Goal: Transaction & Acquisition: Purchase product/service

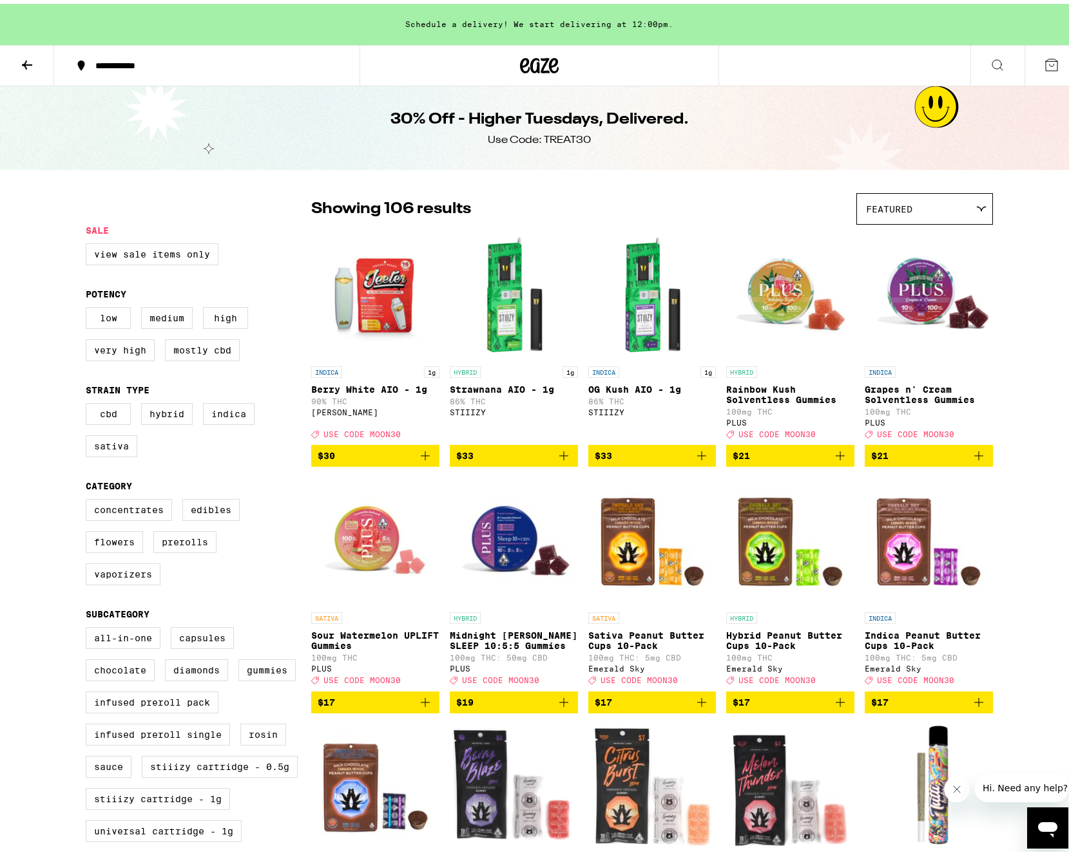
click at [24, 55] on icon at bounding box center [26, 60] width 15 height 15
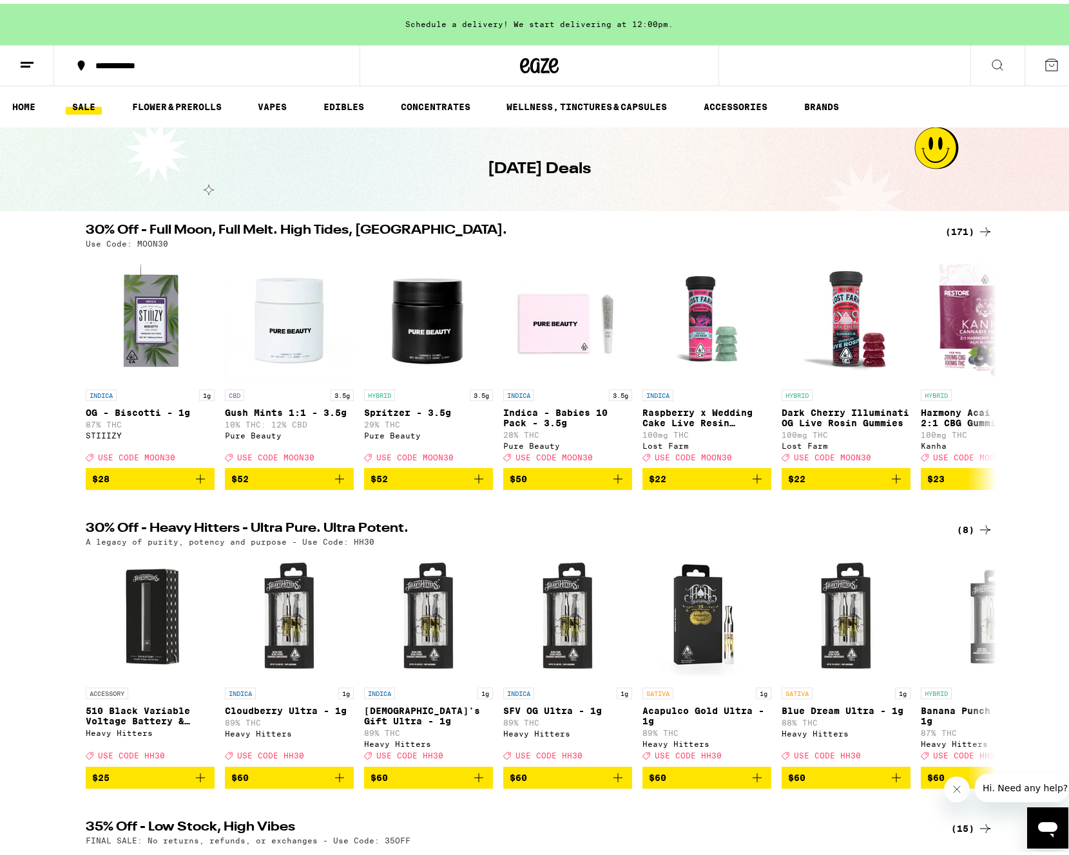
click at [953, 229] on div "(171)" at bounding box center [969, 227] width 48 height 15
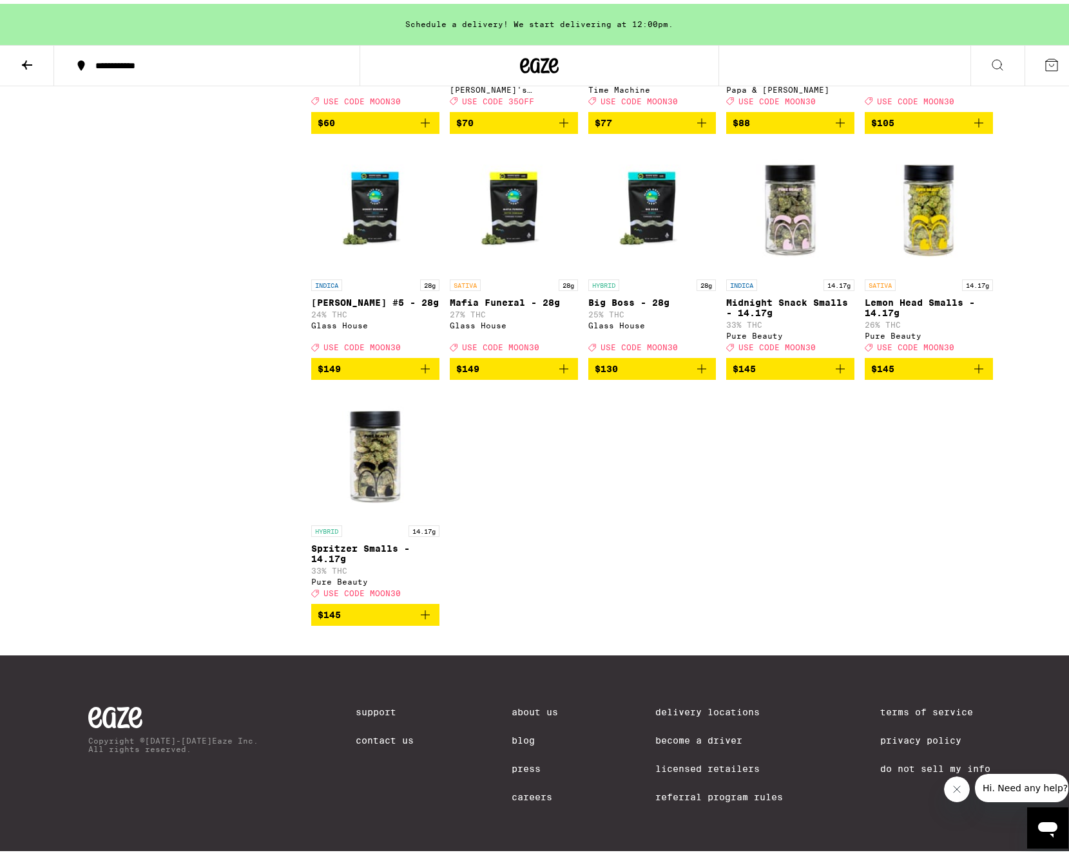
scroll to position [8465, 0]
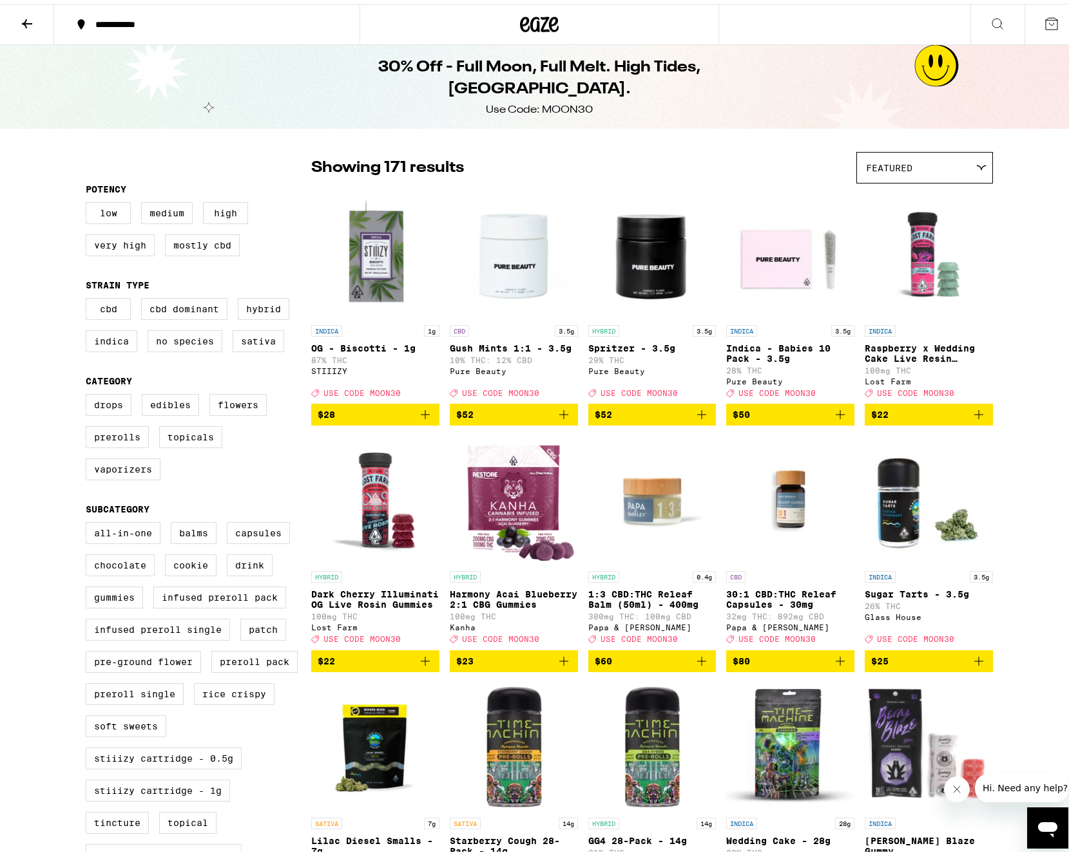
click at [694, 23] on div at bounding box center [538, 20] width 359 height 41
click at [33, 12] on icon at bounding box center [26, 19] width 15 height 15
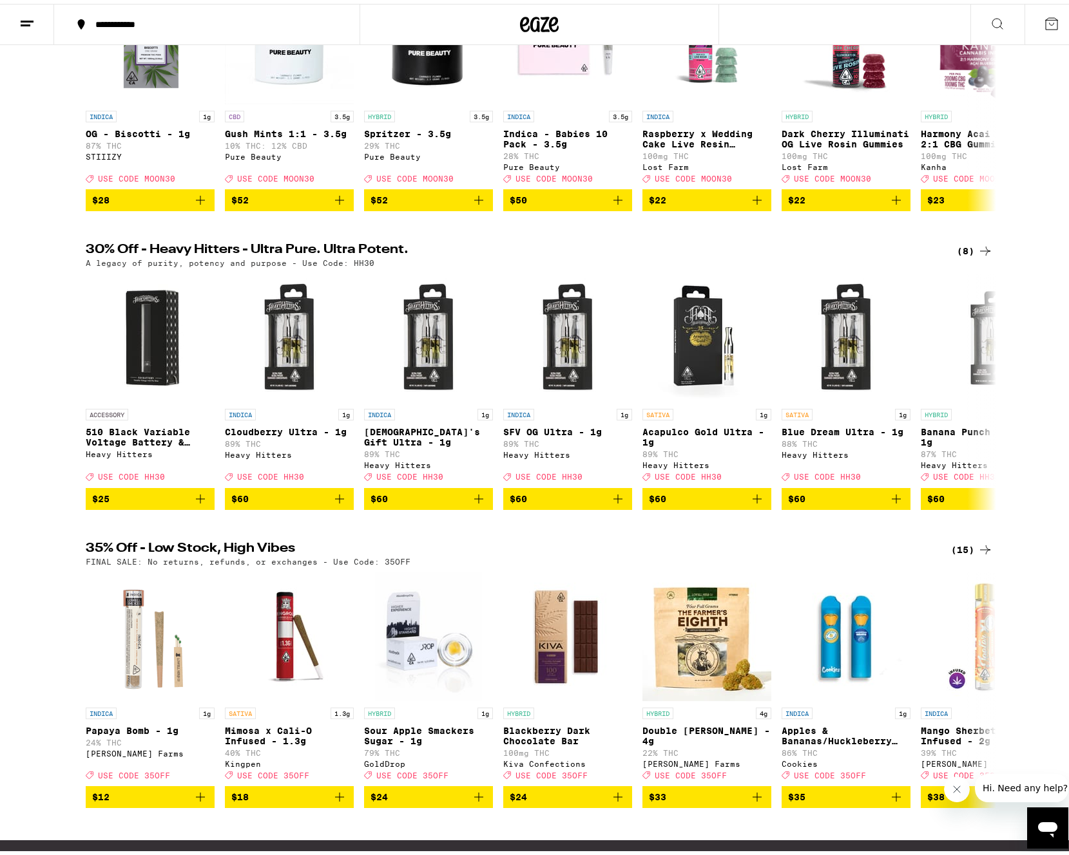
scroll to position [304, 0]
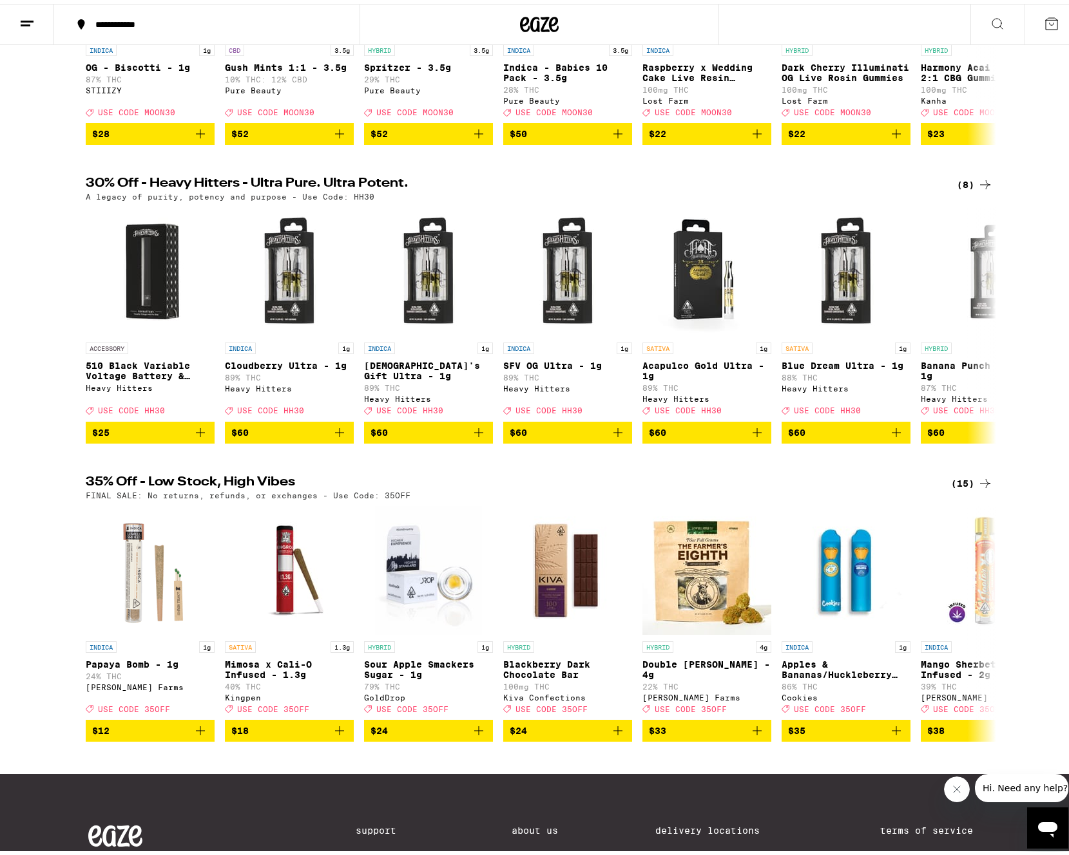
click at [967, 488] on div "(15)" at bounding box center [972, 479] width 42 height 15
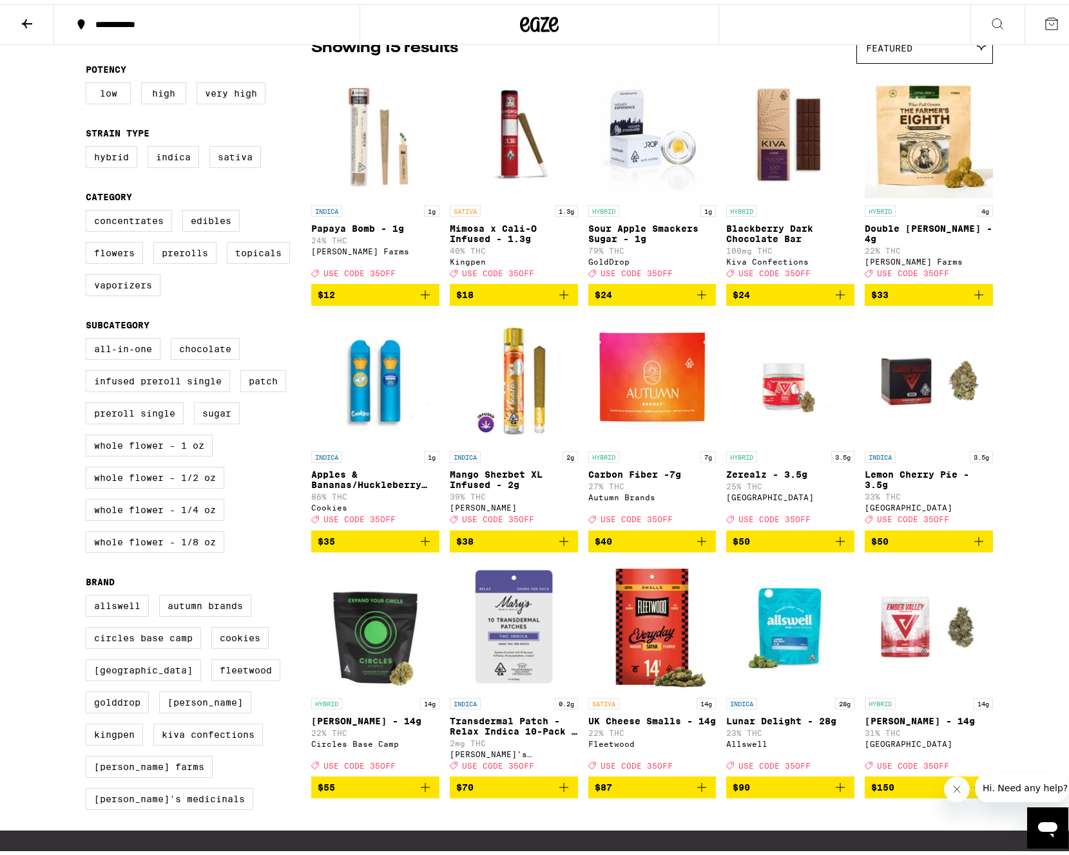
scroll to position [324, 0]
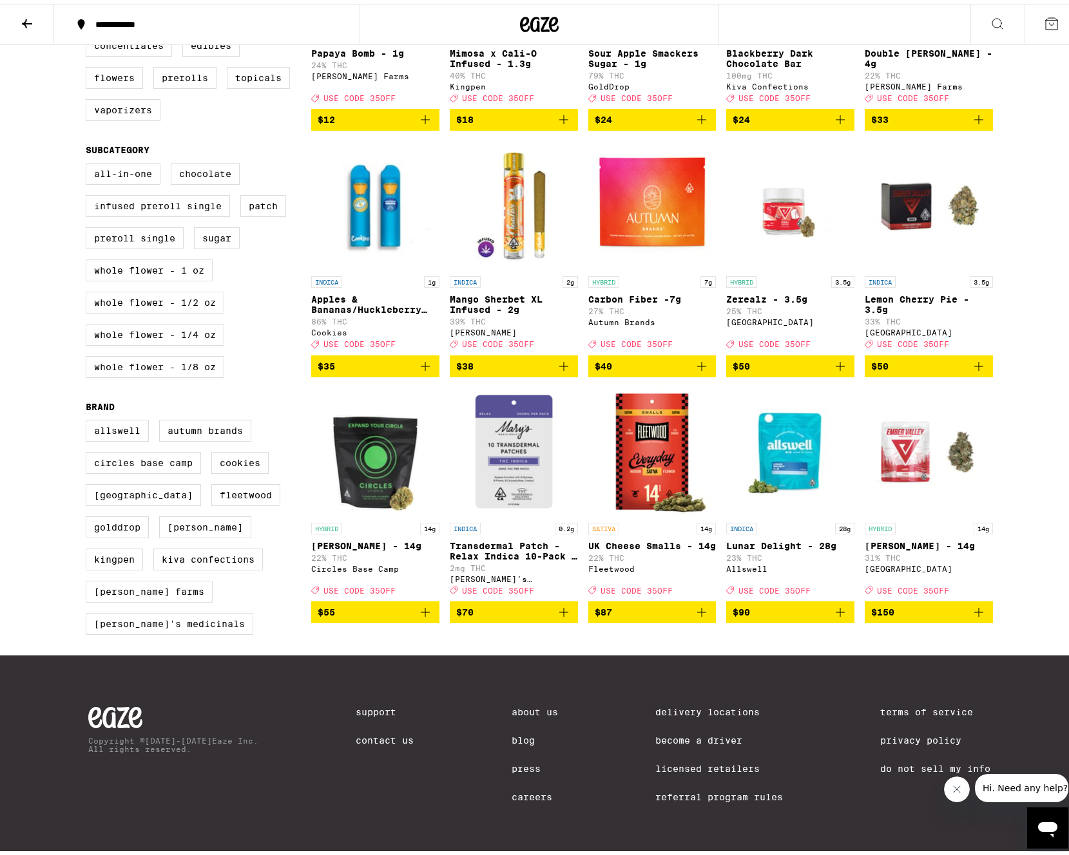
click at [24, 19] on icon at bounding box center [27, 19] width 10 height 9
